Goal: Check status

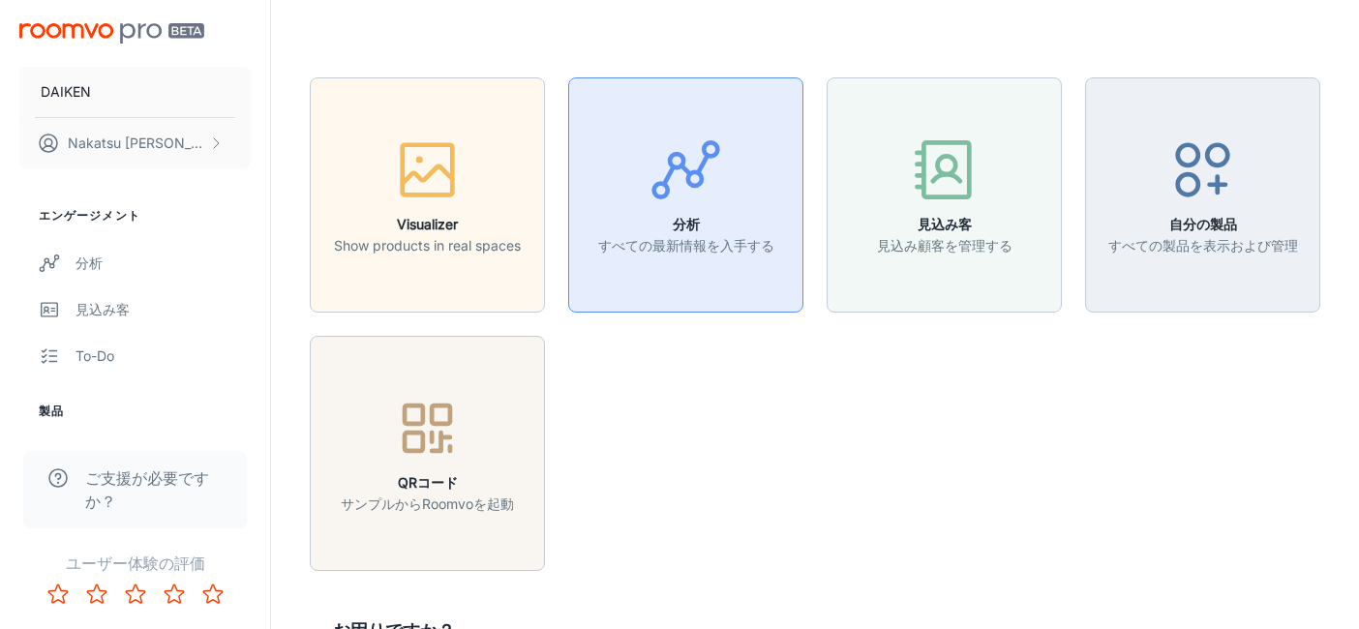
click at [702, 199] on icon "button" at bounding box center [685, 170] width 73 height 73
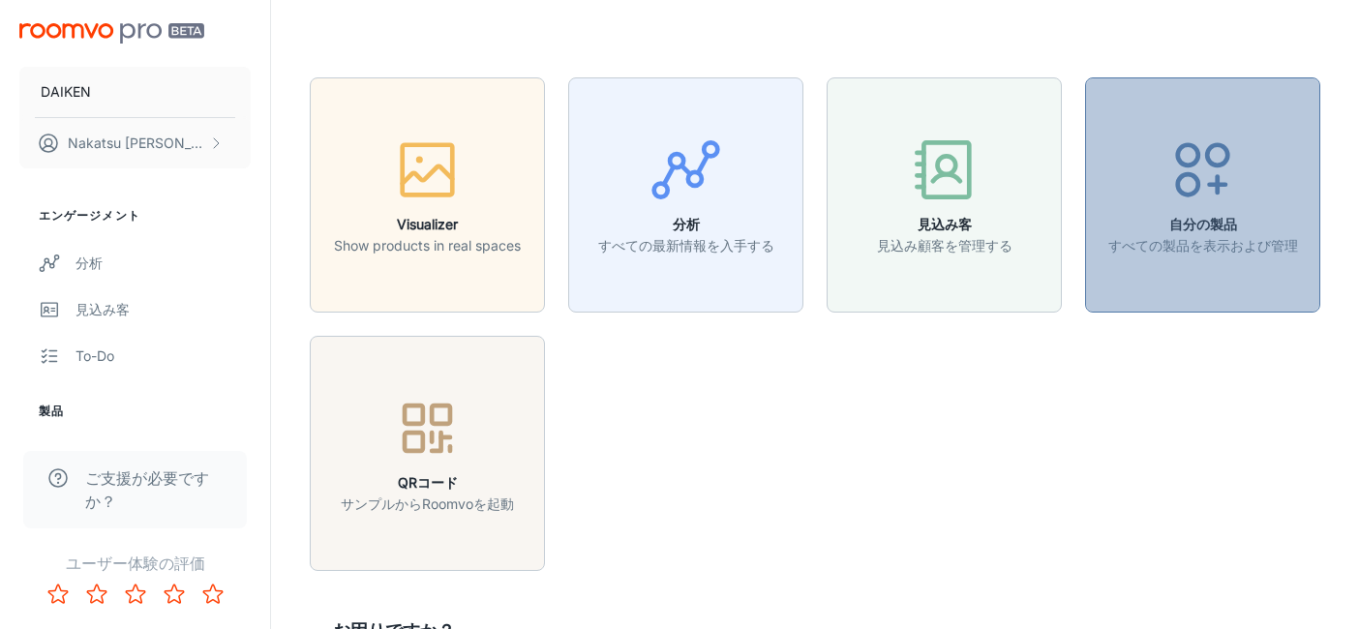
click at [1185, 231] on h6 "自分の製品" at bounding box center [1203, 224] width 190 height 21
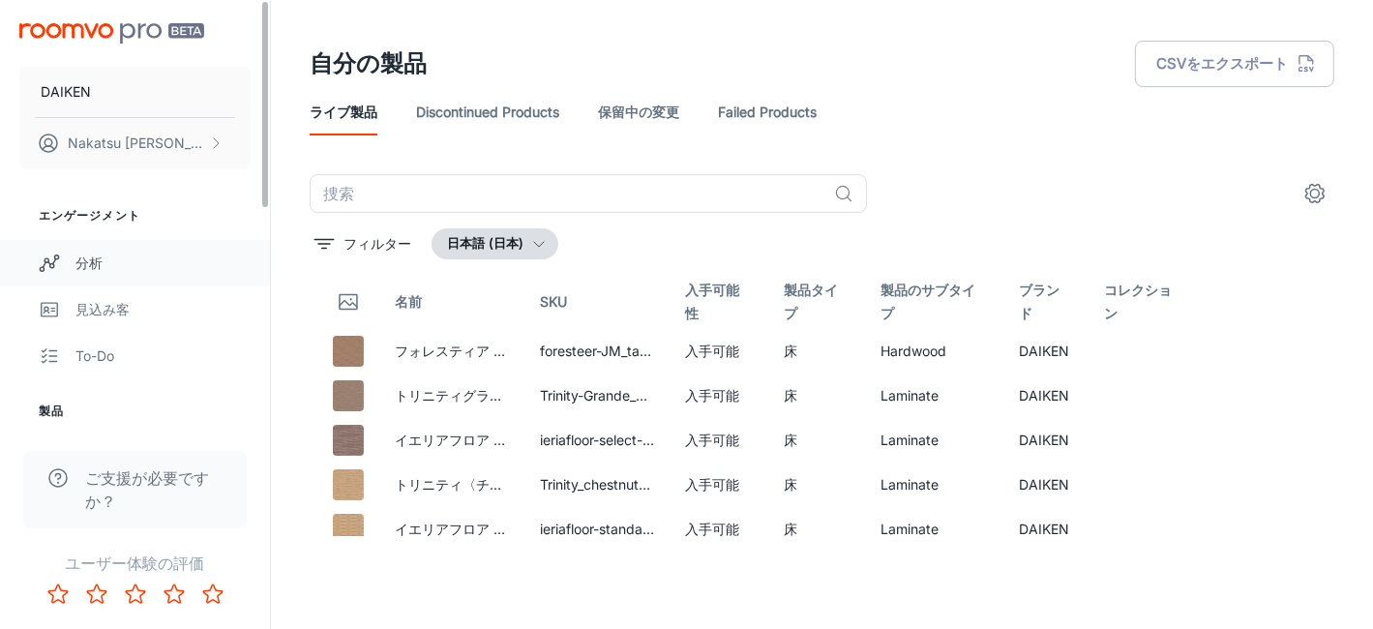
click at [111, 269] on div "分析" at bounding box center [162, 263] width 175 height 21
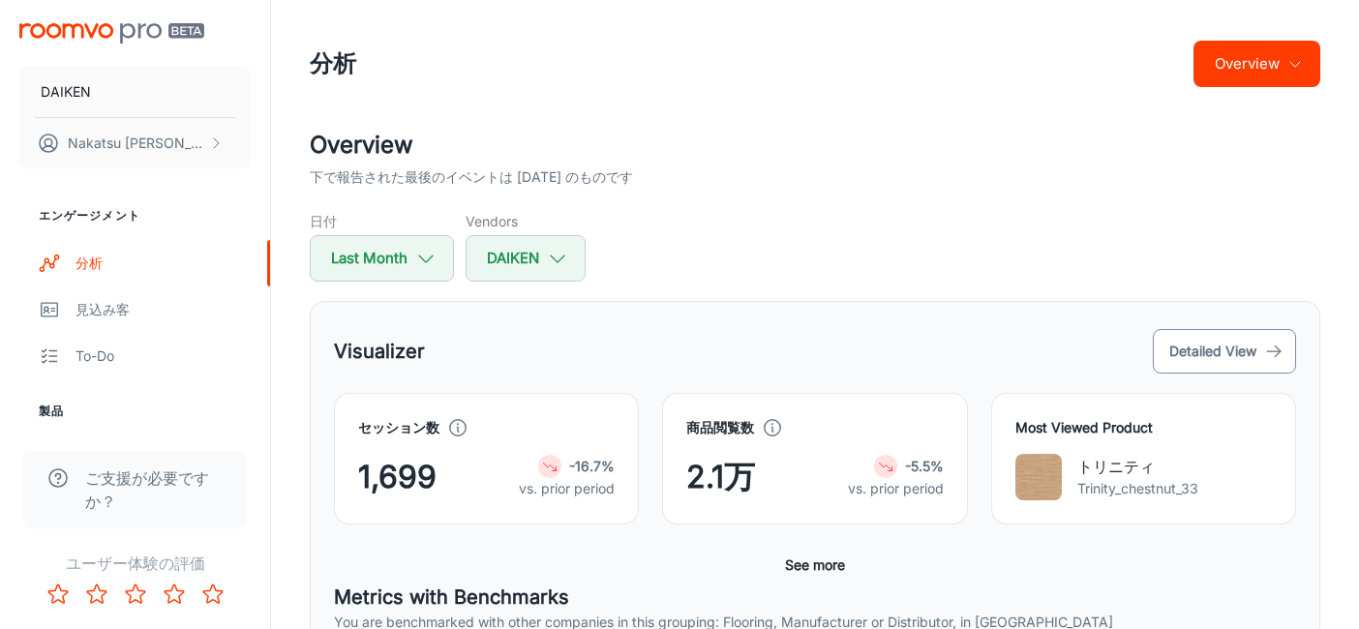
click at [1186, 357] on button "Detailed View" at bounding box center [1224, 351] width 143 height 45
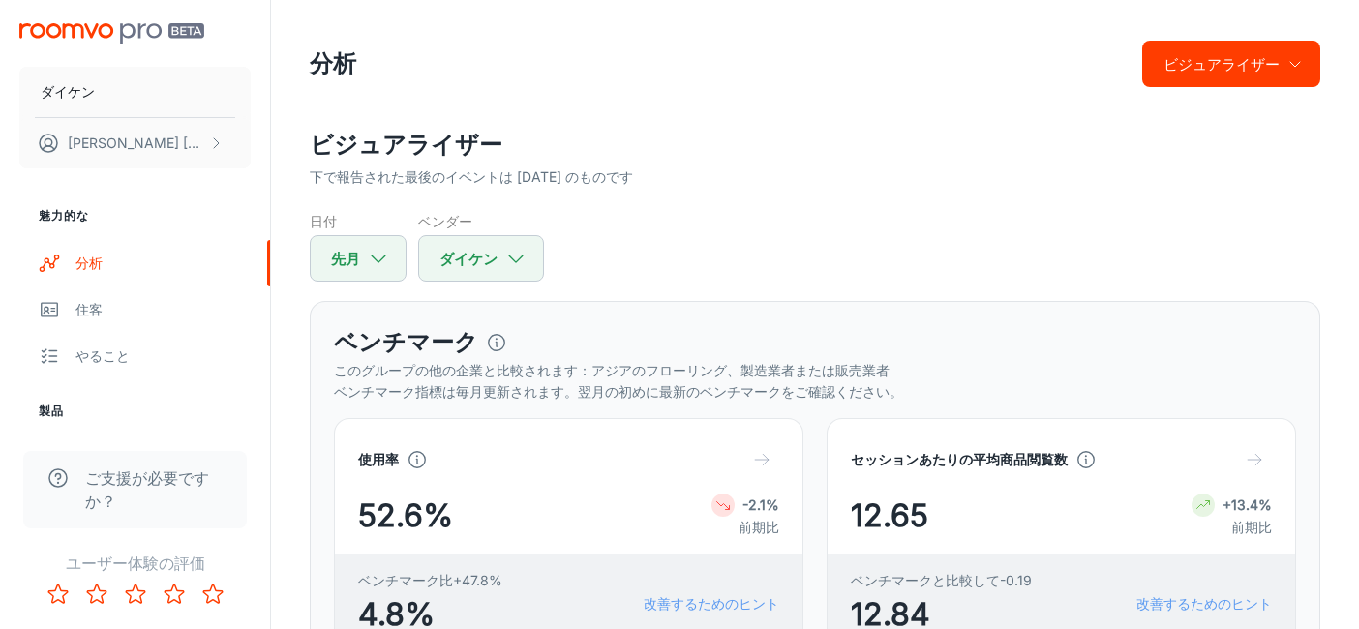
click at [981, 168] on div "下で報告された最後のイベントは [DATE] のものです" at bounding box center [815, 176] width 1010 height 21
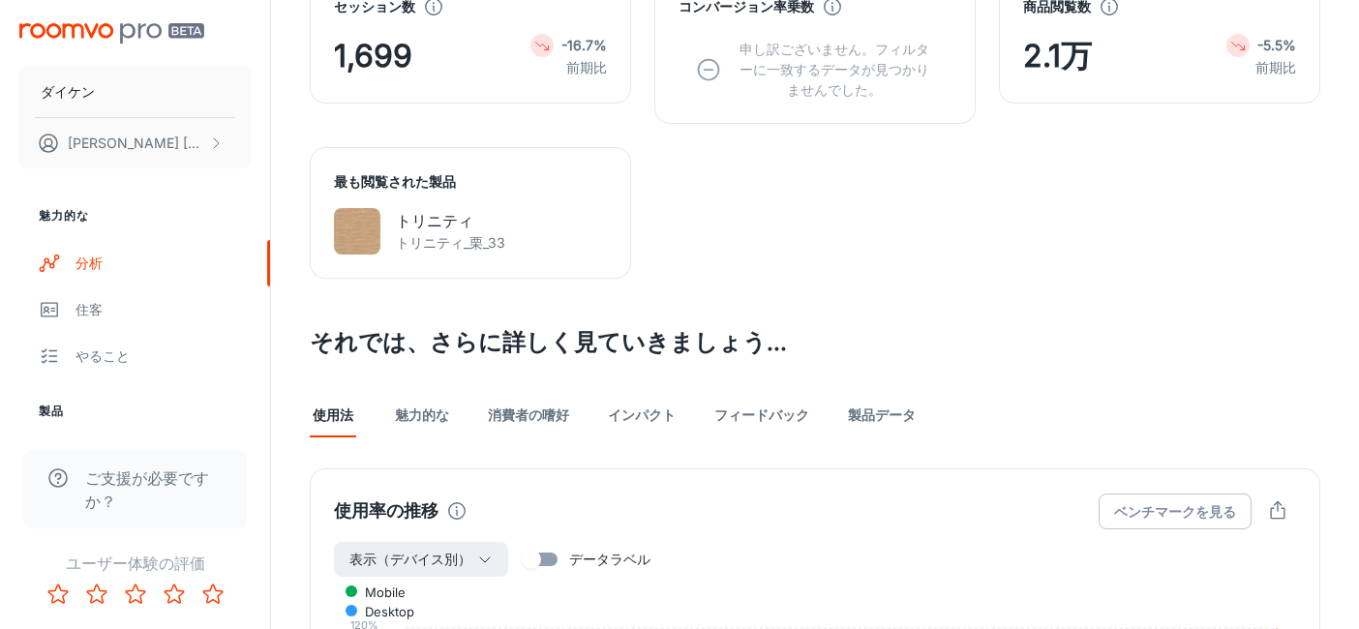
scroll to position [774, 0]
